Goal: Find contact information: Find contact information

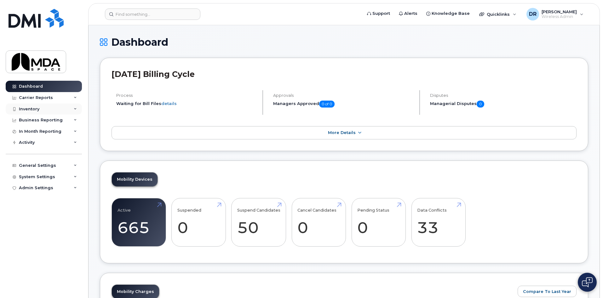
click at [46, 111] on div "Inventory" at bounding box center [44, 108] width 76 height 11
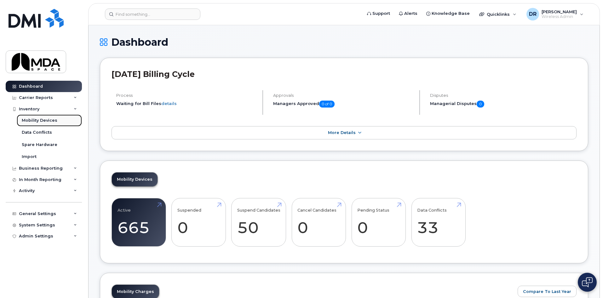
click at [43, 121] on div "Mobility Devices" at bounding box center [40, 121] width 36 height 6
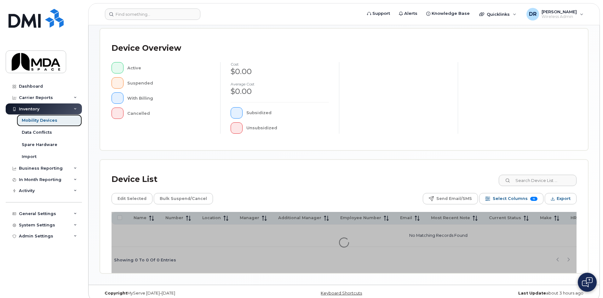
scroll to position [137, 0]
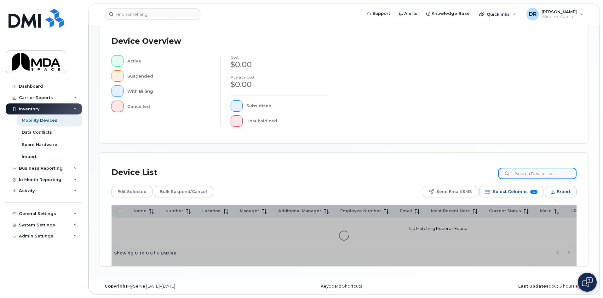
click at [526, 172] on input at bounding box center [537, 173] width 78 height 11
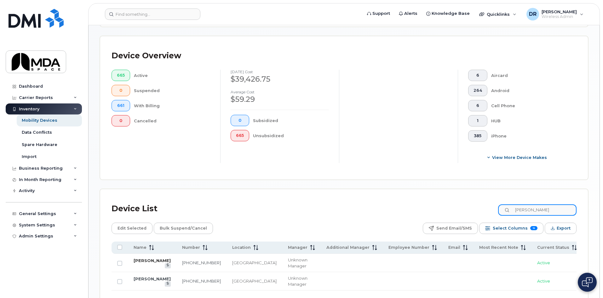
type input "franci"
click at [142, 258] on link "FRANCISCO REYES" at bounding box center [152, 260] width 37 height 5
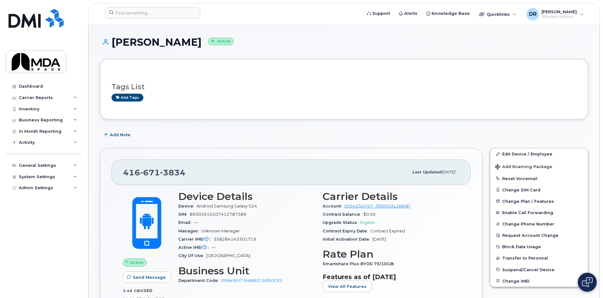
drag, startPoint x: 109, startPoint y: 40, endPoint x: 210, endPoint y: 42, distance: 101.2
click at [210, 42] on h1 "[PERSON_NAME] Active" at bounding box center [344, 42] width 488 height 11
copy h1 "FRANCISCO REYES"
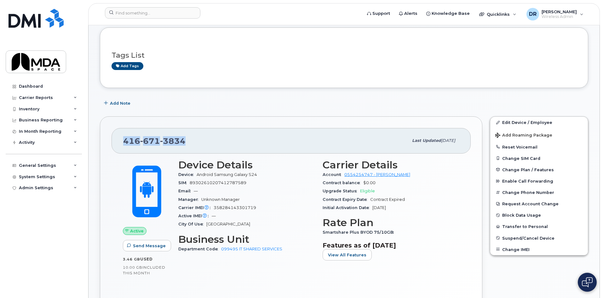
drag, startPoint x: 122, startPoint y: 140, endPoint x: 203, endPoint y: 140, distance: 81.0
click at [203, 140] on div "416 671 3834 Last updated Apr 23, 2025" at bounding box center [291, 140] width 359 height 25
copy span "416 671 3834"
drag, startPoint x: 219, startPoint y: 250, endPoint x: 295, endPoint y: 250, distance: 75.6
click at [295, 250] on div "Department Code 099495 IT SHARED SERVICES" at bounding box center [246, 249] width 137 height 8
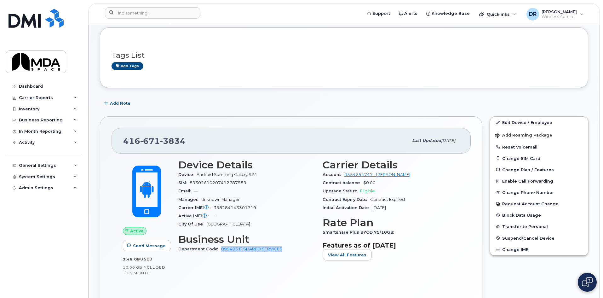
copy link "099495 IT SHARED SERVICES"
click at [29, 110] on div "Inventory" at bounding box center [29, 108] width 20 height 5
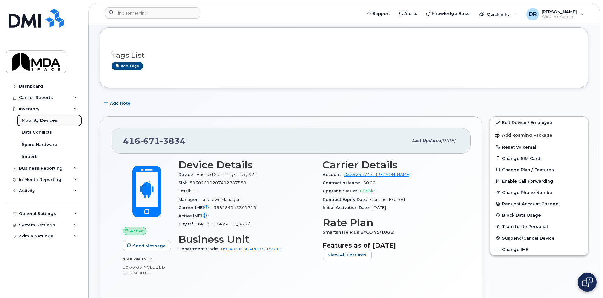
click at [43, 121] on div "Mobility Devices" at bounding box center [40, 121] width 36 height 6
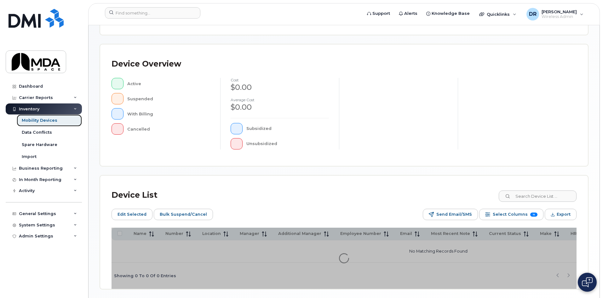
scroll to position [149, 0]
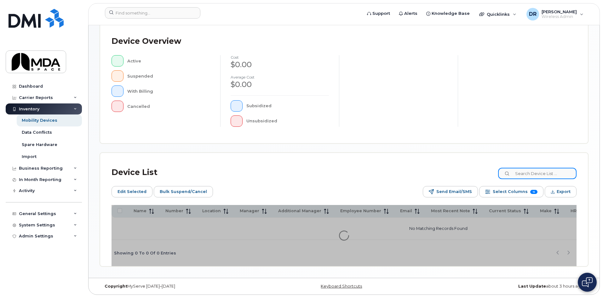
click at [539, 173] on input at bounding box center [537, 173] width 78 height 11
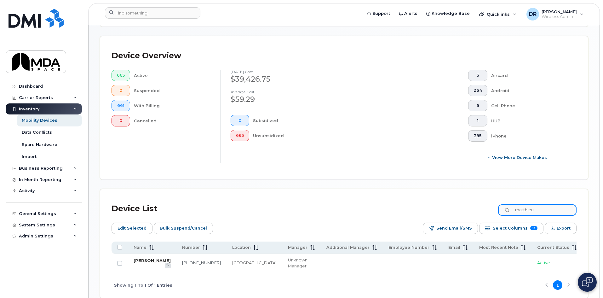
type input "matthieu"
click at [142, 258] on link "[PERSON_NAME]" at bounding box center [152, 260] width 37 height 5
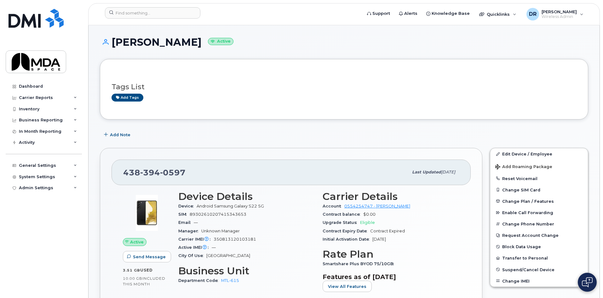
drag, startPoint x: 113, startPoint y: 40, endPoint x: 207, endPoint y: 40, distance: 93.6
click at [207, 40] on h1 "[PERSON_NAME] Active" at bounding box center [344, 42] width 488 height 11
copy h1 "[PERSON_NAME]"
drag, startPoint x: 124, startPoint y: 173, endPoint x: 201, endPoint y: 171, distance: 77.2
click at [201, 171] on div "[PHONE_NUMBER]" at bounding box center [265, 171] width 285 height 13
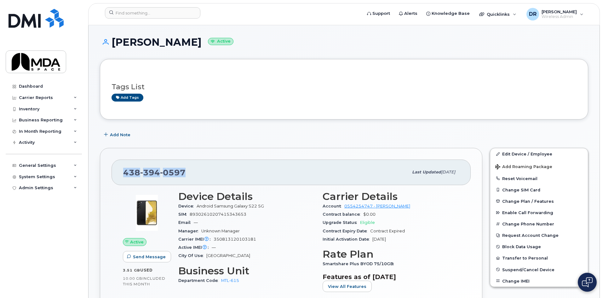
copy span "[PHONE_NUMBER]"
